Goal: Register for event/course

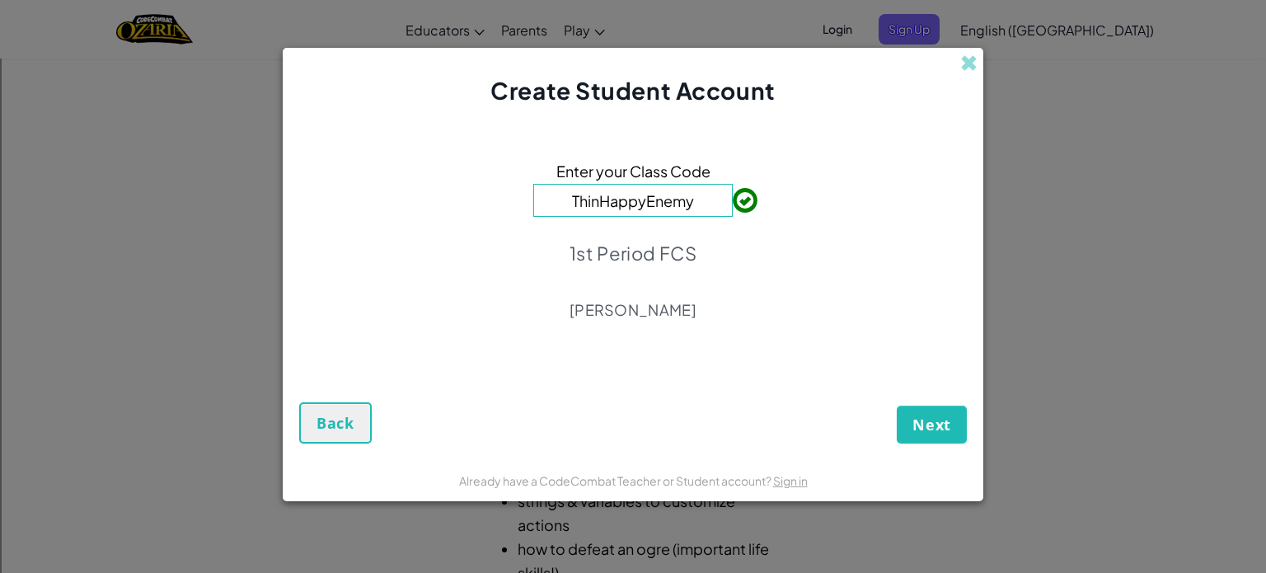
click at [966, 444] on form "Enter your Class Code ThinHappyEnemy 1st Period FCS [PERSON_NAME] Next Back" at bounding box center [633, 283] width 700 height 352
click at [940, 431] on span "Next" at bounding box center [931, 424] width 39 height 20
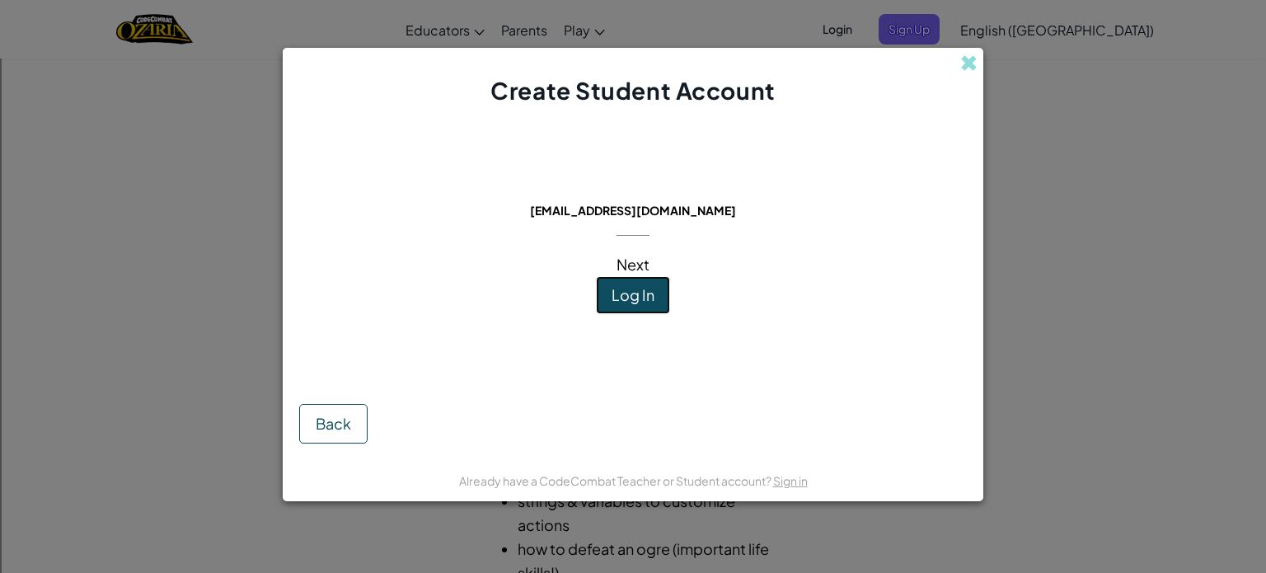
click at [639, 291] on span "Log In" at bounding box center [632, 294] width 43 height 19
